Goal: Task Accomplishment & Management: Complete application form

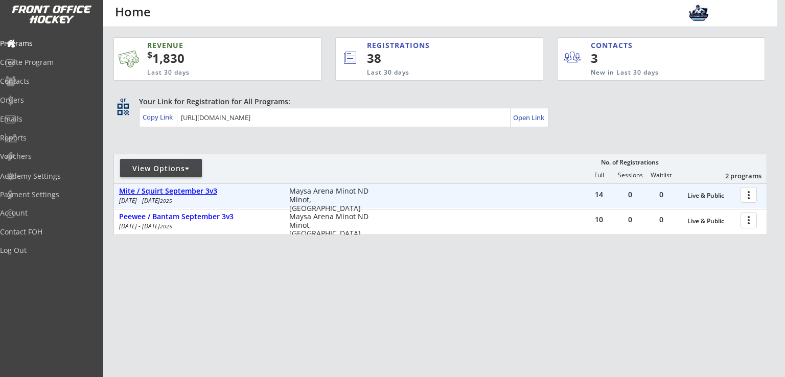
click at [180, 193] on div "Mite / Squirt September 3v3" at bounding box center [198, 191] width 159 height 9
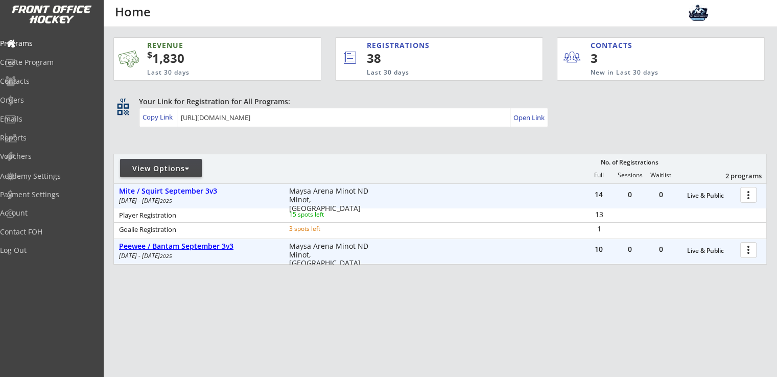
click at [195, 250] on div "Peewee / Bantam September 3v3" at bounding box center [198, 246] width 159 height 9
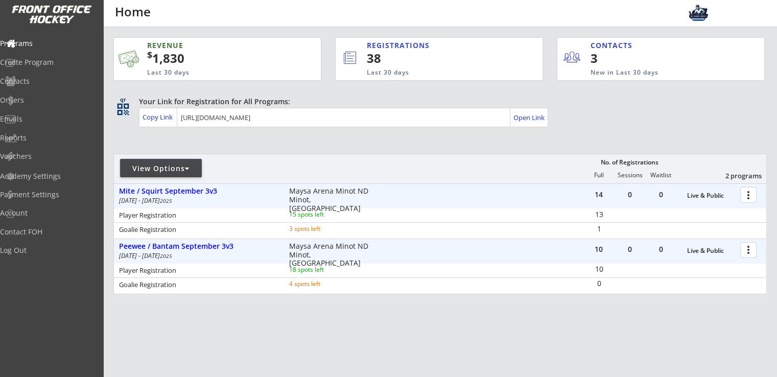
click at [746, 199] on div at bounding box center [750, 194] width 18 height 18
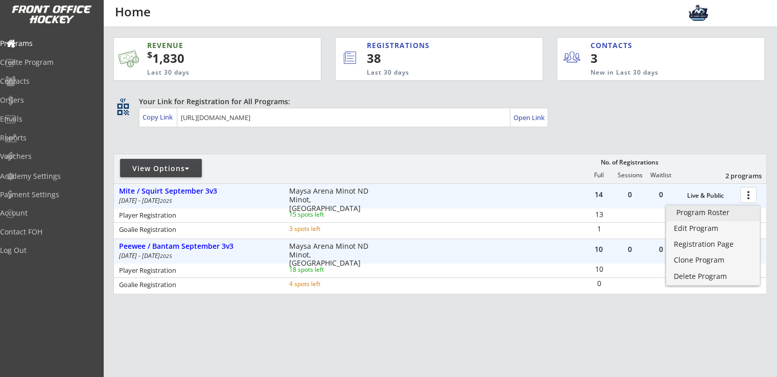
click at [717, 213] on div "Program Roster" at bounding box center [712, 212] width 73 height 7
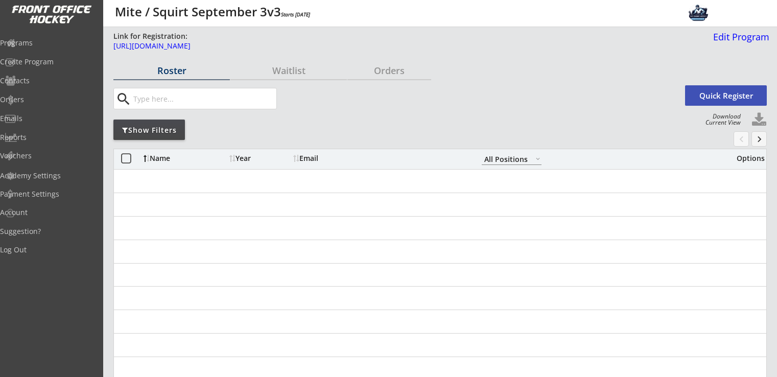
select select ""All Positions""
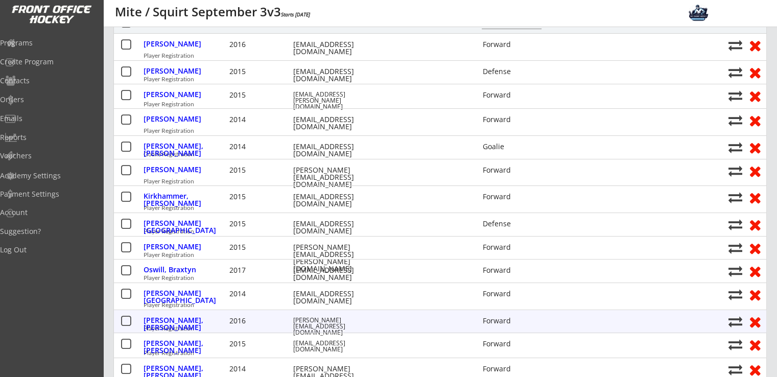
scroll to position [68, 0]
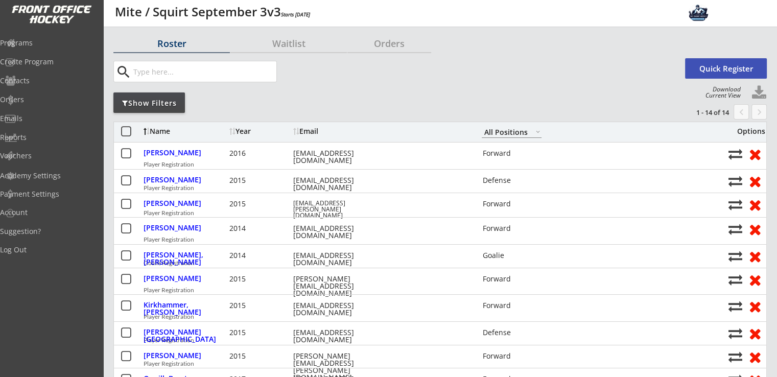
scroll to position [0, 0]
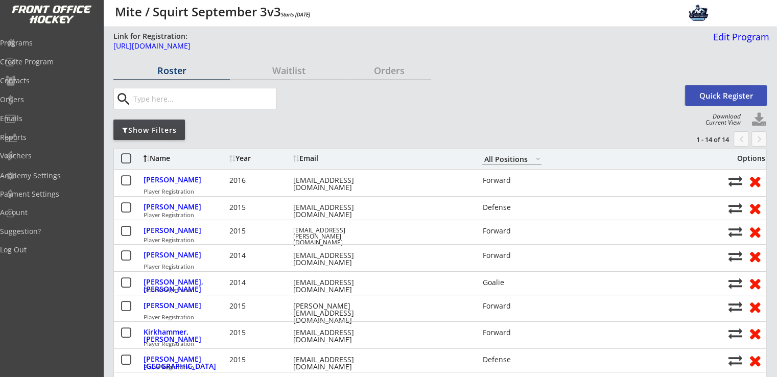
click at [728, 96] on button "Quick Register" at bounding box center [726, 95] width 82 height 20
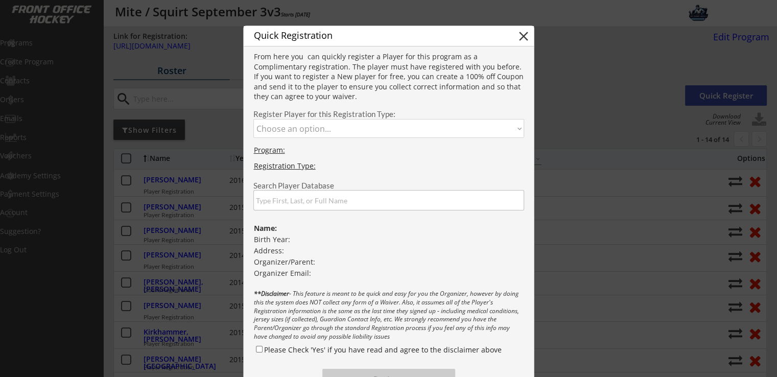
click at [380, 130] on select "Choose an option... Player Registration Goalie Registration" at bounding box center [388, 128] width 271 height 19
select select ""1348695171700984260__LOOKUP__1755207377587x519443291936915460""
click at [253, 119] on select "Choose an option... Player Registration Goalie Registration" at bounding box center [388, 128] width 271 height 19
click at [338, 192] on input "input" at bounding box center [388, 200] width 271 height 20
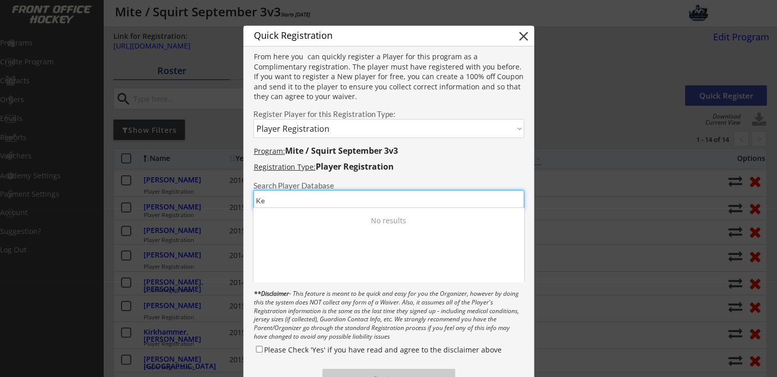
type input "K"
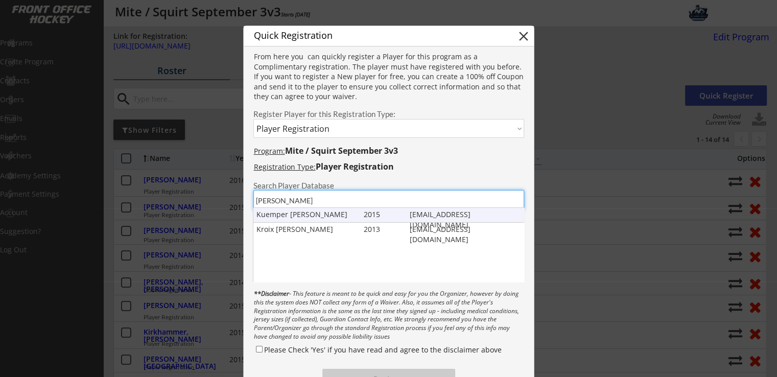
type input "aberl"
click at [294, 216] on div "Kuemper Aberle" at bounding box center [307, 214] width 103 height 10
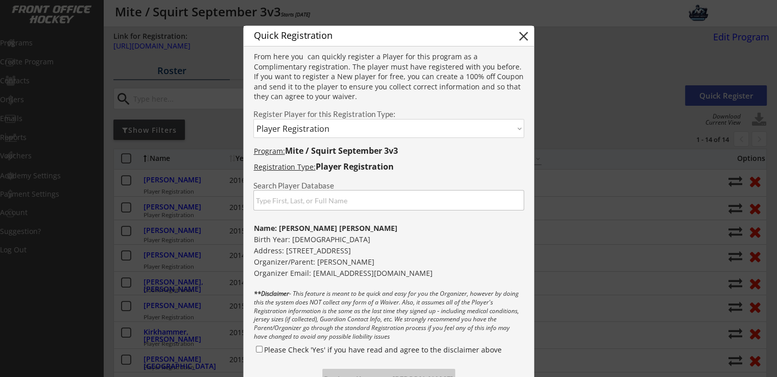
scroll to position [136, 0]
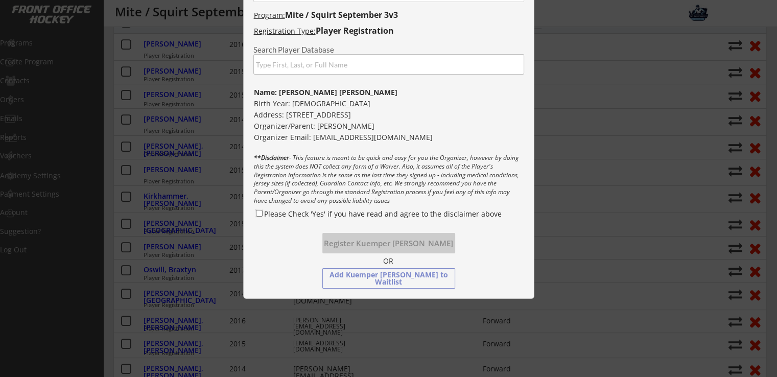
click at [258, 214] on input "Please Check 'Yes' if you have read and agree to the disclaimer above" at bounding box center [259, 213] width 7 height 7
checkbox input "true"
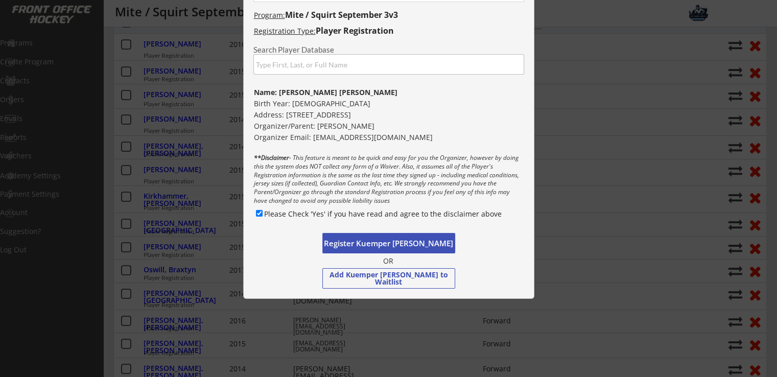
click at [366, 246] on button "Register Kuemper Aberle" at bounding box center [388, 243] width 133 height 20
select select ""PLACEHOLDER_1427118222253""
checkbox input "false"
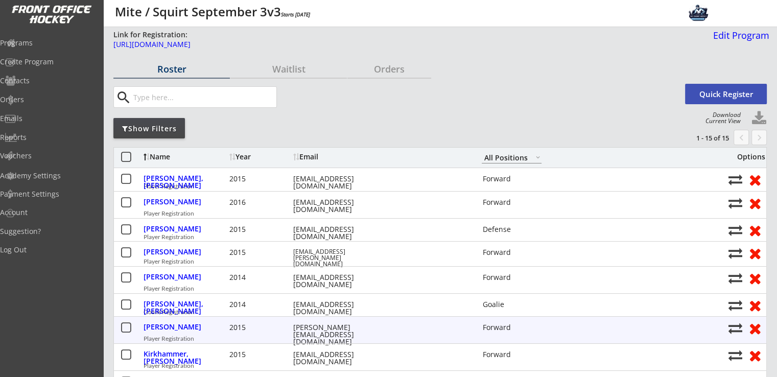
scroll to position [0, 0]
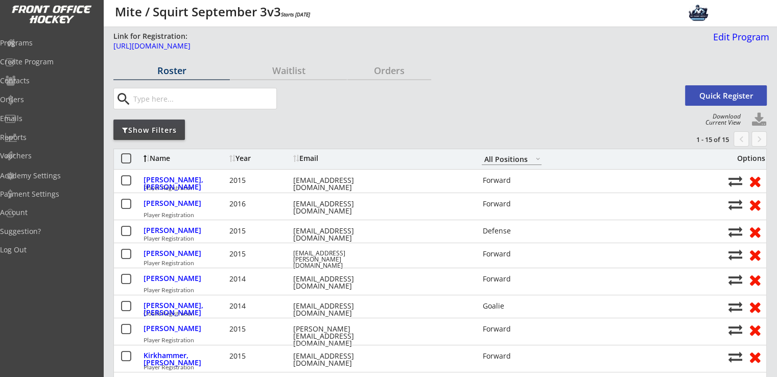
click at [716, 96] on button "Quick Register" at bounding box center [726, 95] width 82 height 20
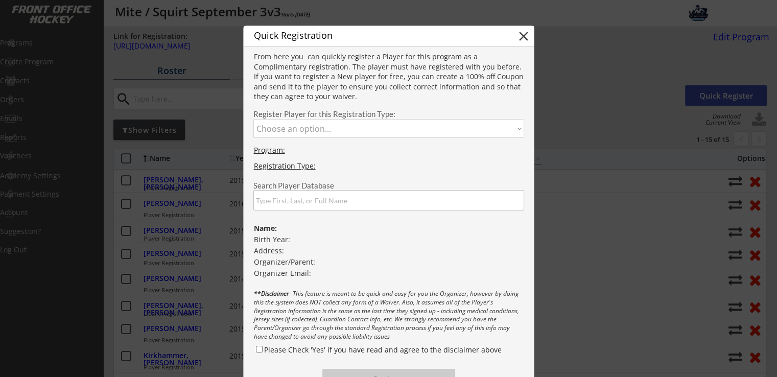
click at [429, 133] on select "Choose an option... Player Registration Goalie Registration" at bounding box center [388, 128] width 271 height 19
select select ""1348695171700984260__LOOKUP__1755207377587x519443291936915460""
click at [253, 119] on select "Choose an option... Player Registration Goalie Registration" at bounding box center [388, 128] width 271 height 19
click at [358, 203] on input "input" at bounding box center [388, 200] width 271 height 20
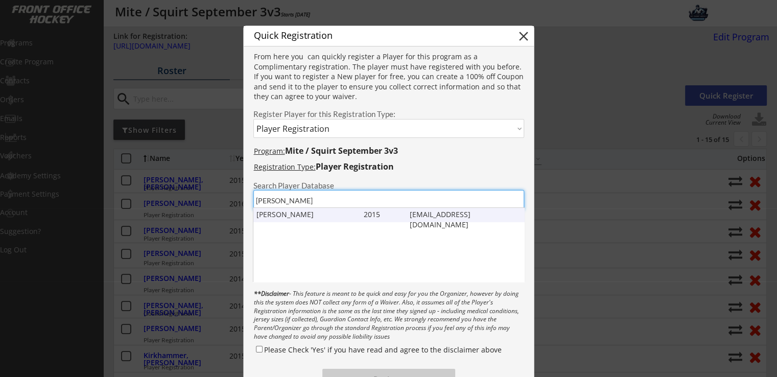
type input "Berdahl"
click at [309, 215] on div "Beckam Berdahl" at bounding box center [307, 214] width 103 height 10
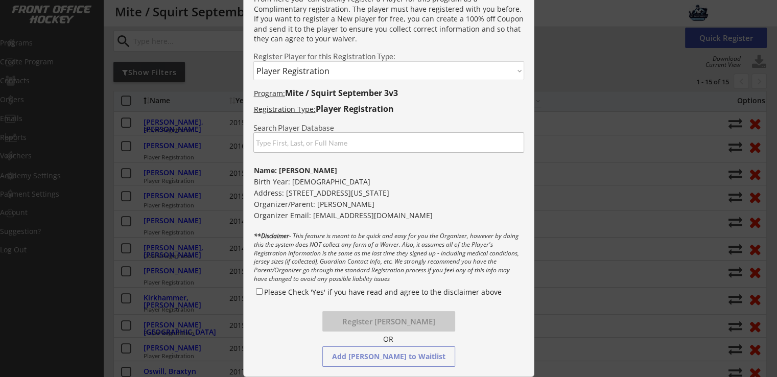
scroll to position [136, 0]
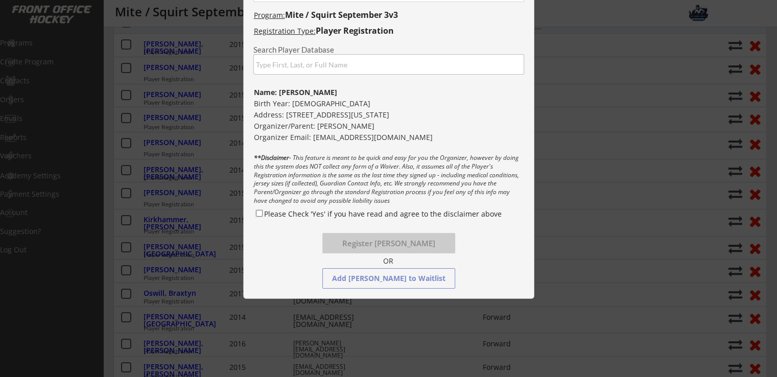
click at [260, 215] on input "Please Check 'Yes' if you have read and agree to the disclaimer above" at bounding box center [259, 213] width 7 height 7
checkbox input "true"
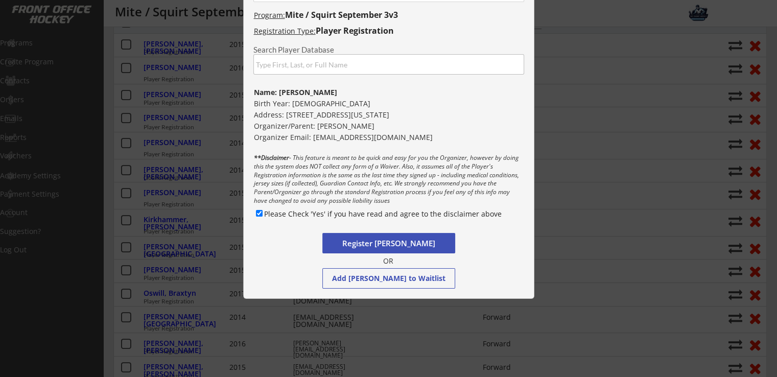
click at [396, 245] on button "Register Beckam Berdahl" at bounding box center [388, 243] width 133 height 20
select select ""PLACEHOLDER_1427118222253""
checkbox input "false"
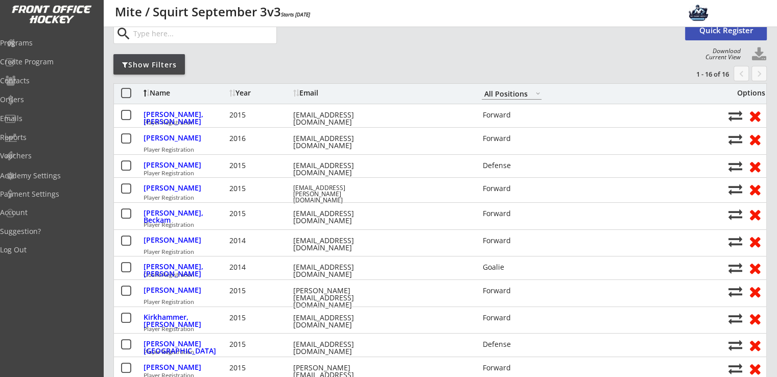
scroll to position [0, 0]
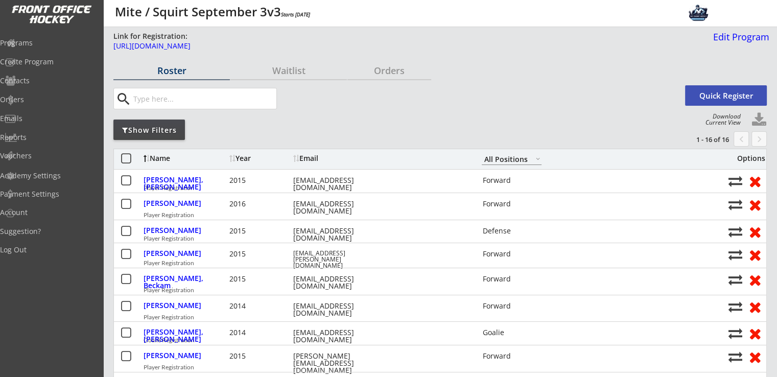
click at [48, 43] on div "Programs" at bounding box center [48, 42] width 97 height 7
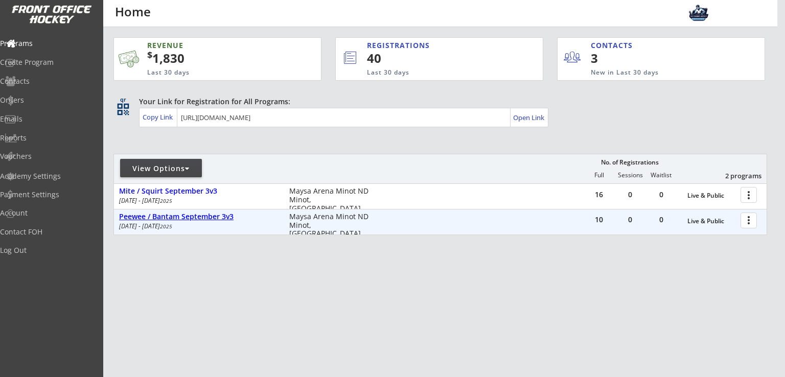
click at [186, 218] on div "Peewee / Bantam September 3v3" at bounding box center [198, 217] width 159 height 9
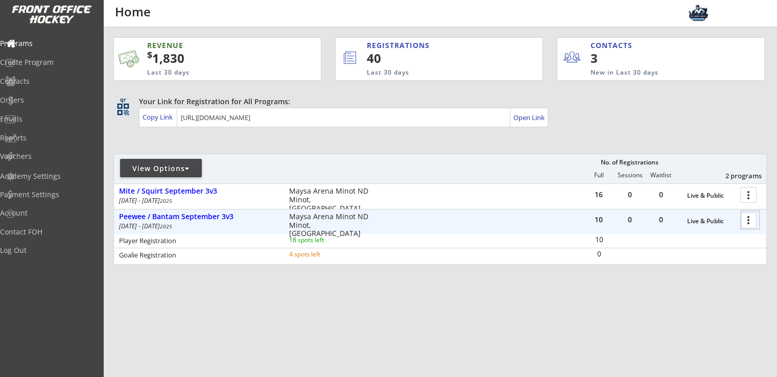
click at [747, 217] on div at bounding box center [750, 220] width 18 height 18
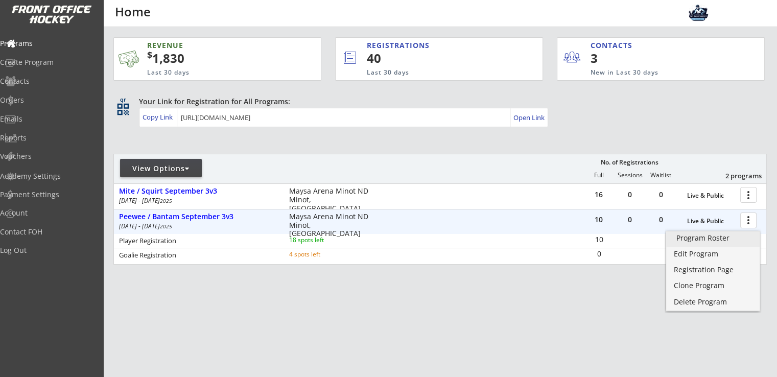
click at [688, 240] on div "Program Roster" at bounding box center [712, 237] width 73 height 7
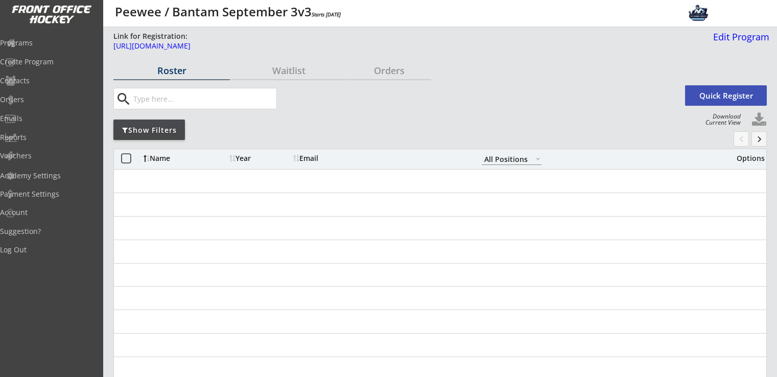
select select ""All Positions""
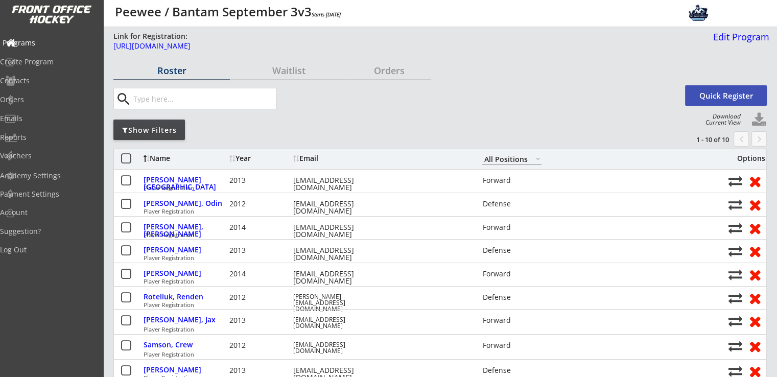
click at [44, 50] on div "Programs" at bounding box center [48, 44] width 97 height 18
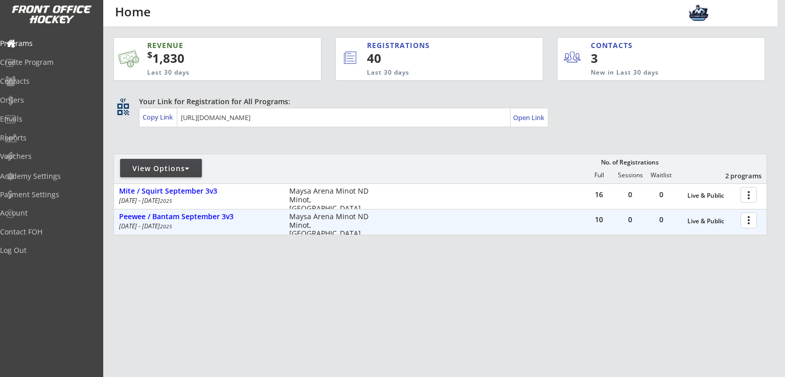
click at [753, 223] on div at bounding box center [750, 220] width 18 height 18
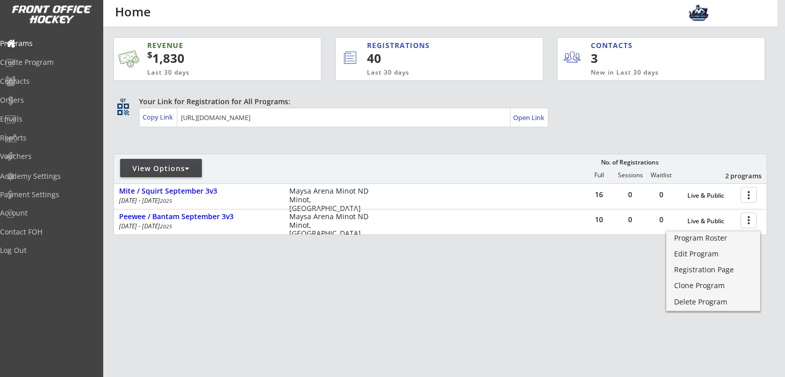
click at [487, 304] on div "REVENUE $ 1,830 Last 30 days REGISTRATIONS 40 Last 30 days CONTACTS 3 New in La…" at bounding box center [439, 184] width 653 height 315
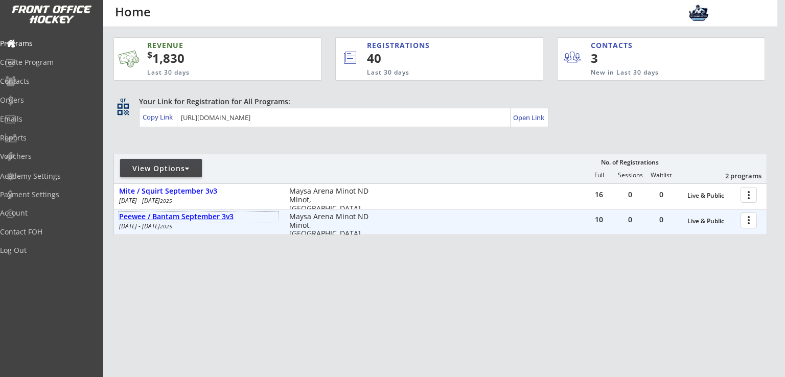
click at [221, 217] on div "Peewee / Bantam September 3v3" at bounding box center [198, 217] width 159 height 9
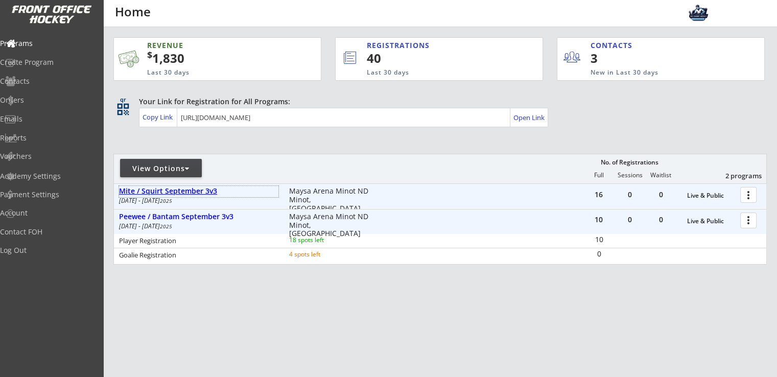
click at [203, 194] on div "Mite / Squirt September 3v3" at bounding box center [198, 191] width 159 height 9
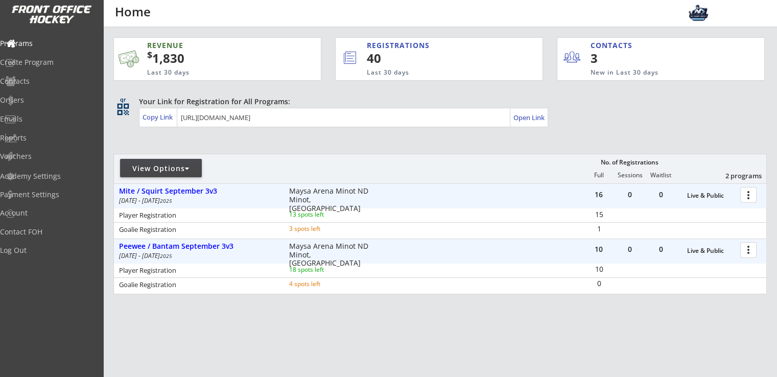
click at [350, 319] on div "REVENUE $ 1,830 Last 30 days REGISTRATIONS 40 Last 30 days CONTACTS 3 New in La…" at bounding box center [439, 214] width 653 height 374
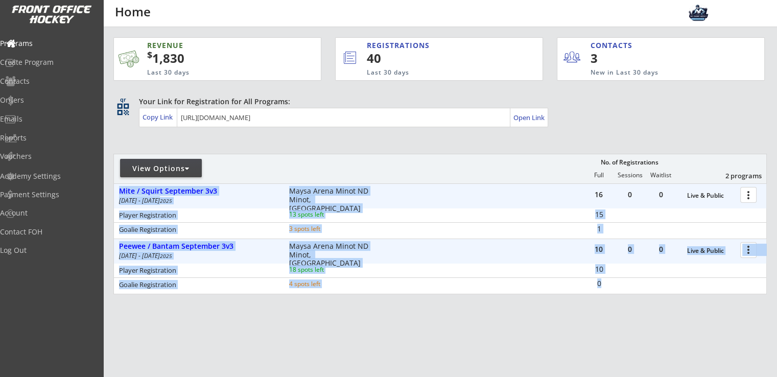
drag, startPoint x: 682, startPoint y: 287, endPoint x: 117, endPoint y: 187, distance: 574.2
click at [117, 187] on div "REVENUE $ 1,830 Last 30 days REGISTRATIONS 40 Last 30 days CONTACTS 3 New in La…" at bounding box center [439, 214] width 653 height 374
click at [116, 187] on div "Mite / Squirt September 3v3 Sep 3 - Sep 22 2025 Maysa Arena Minot ND Minot, ND" at bounding box center [246, 195] width 265 height 19
drag, startPoint x: 116, startPoint y: 187, endPoint x: 705, endPoint y: 301, distance: 600.3
click at [705, 301] on div "REVENUE $ 1,830 Last 30 days REGISTRATIONS 40 Last 30 days CONTACTS 3 New in La…" at bounding box center [439, 214] width 653 height 374
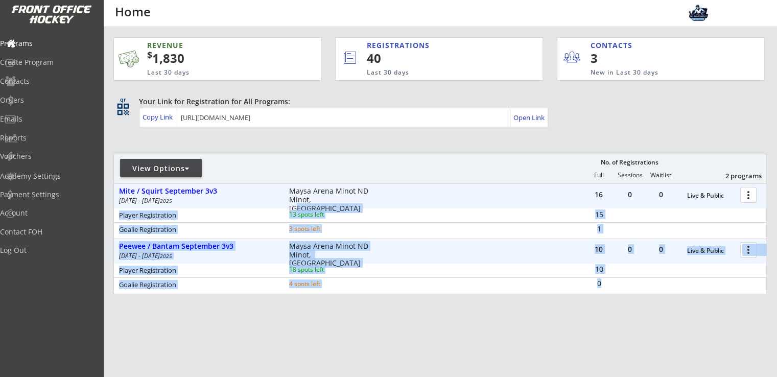
click at [705, 301] on div "REVENUE $ 1,830 Last 30 days REGISTRATIONS 40 Last 30 days CONTACTS 3 New in La…" at bounding box center [439, 214] width 653 height 374
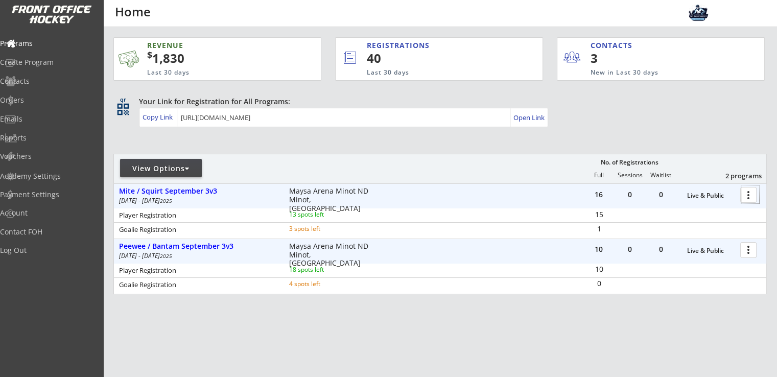
click at [748, 195] on div at bounding box center [750, 194] width 18 height 18
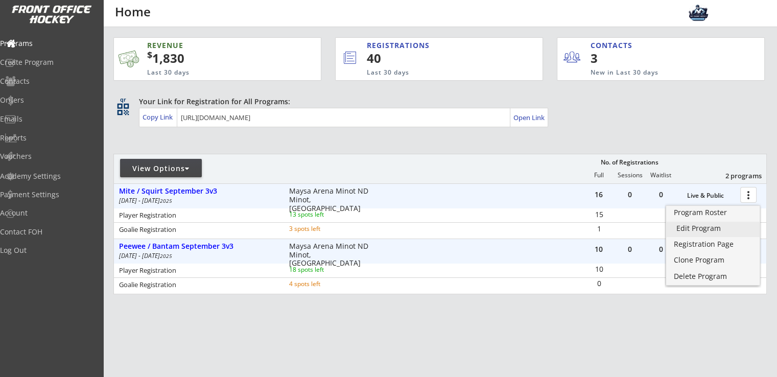
click at [722, 224] on link "Edit Program" at bounding box center [712, 229] width 93 height 15
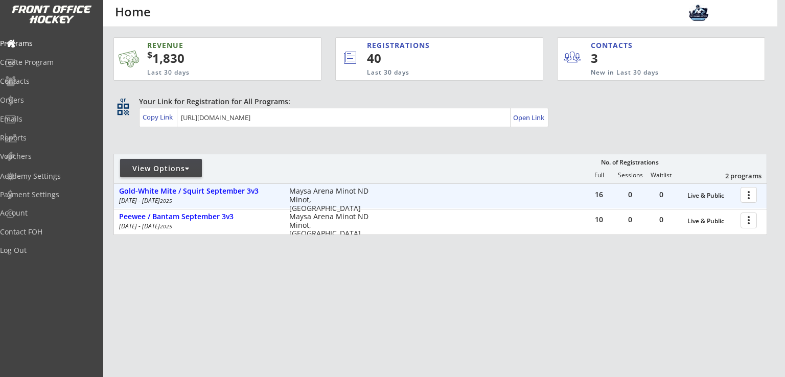
click at [220, 197] on div "Gold-White Mite / Squirt September 3v3" at bounding box center [198, 191] width 159 height 11
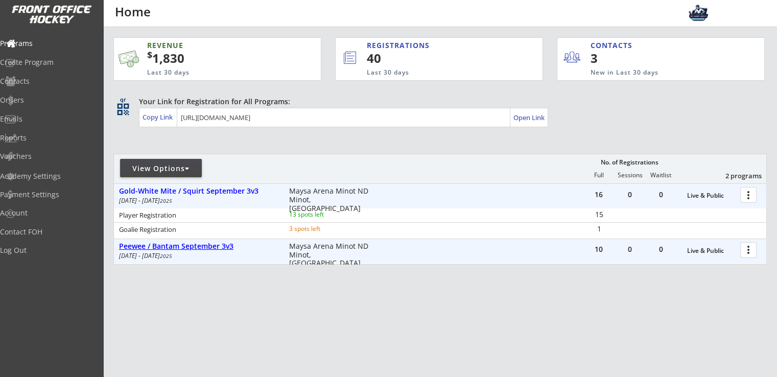
click at [218, 246] on div "Peewee / Bantam September 3v3" at bounding box center [198, 246] width 159 height 9
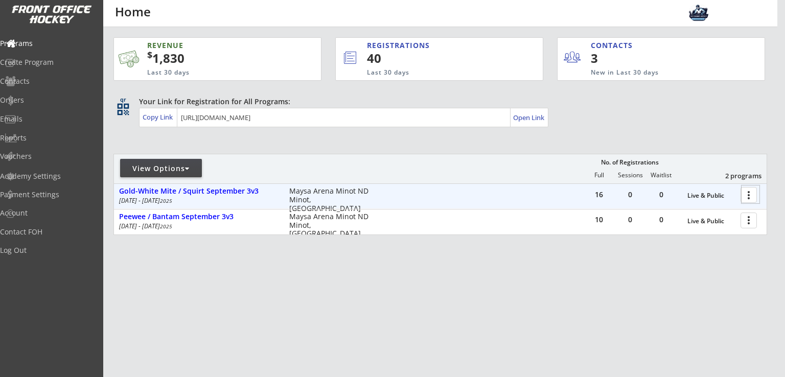
click at [746, 193] on div at bounding box center [750, 194] width 18 height 18
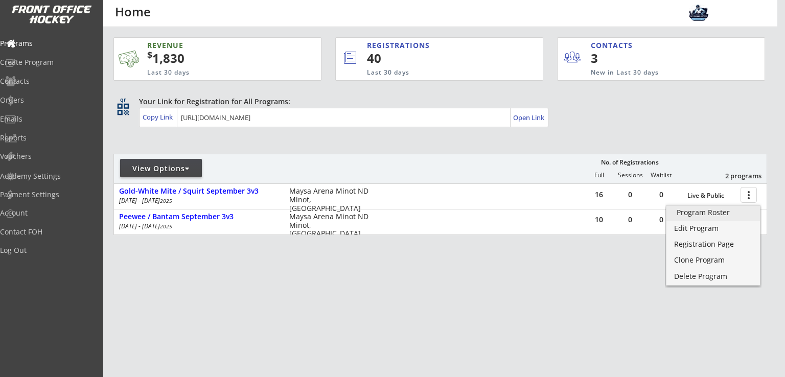
click at [717, 210] on div "Program Roster" at bounding box center [712, 212] width 73 height 7
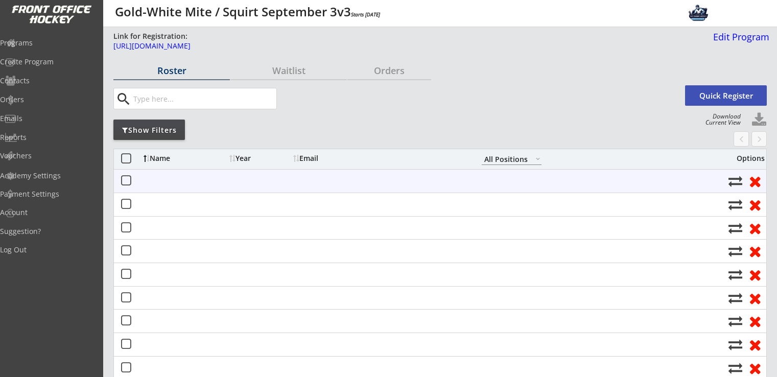
select select ""All Positions""
